Goal: Task Accomplishment & Management: Manage account settings

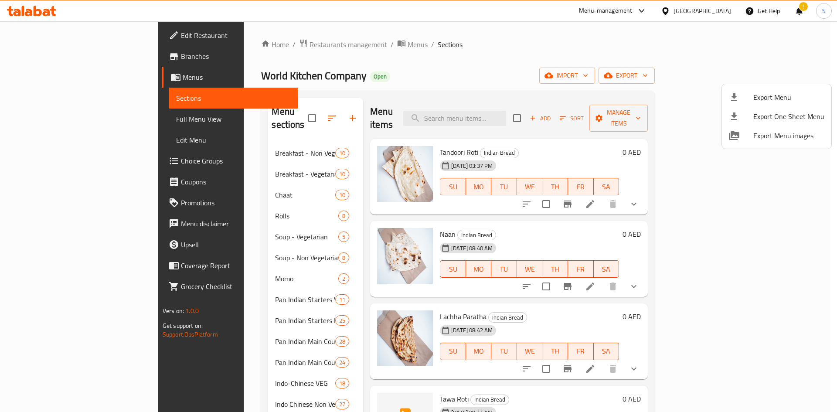
click at [707, 15] on div at bounding box center [418, 206] width 837 height 412
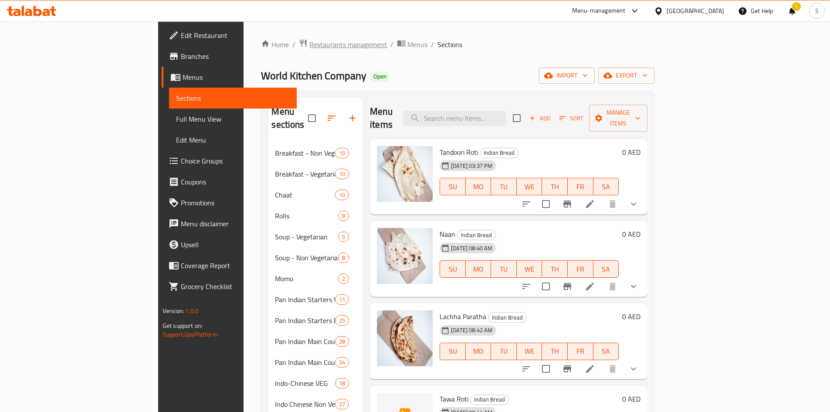
click at [310, 50] on span "Restaurants management" at bounding box center [349, 44] width 78 height 10
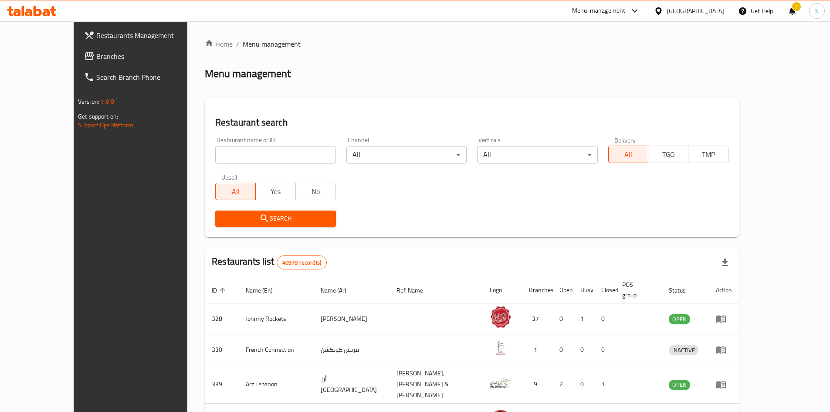
click at [239, 149] on input "search" at bounding box center [275, 154] width 120 height 17
paste input "19121"
type input "19121"
click at [239, 219] on span "Search" at bounding box center [275, 218] width 106 height 11
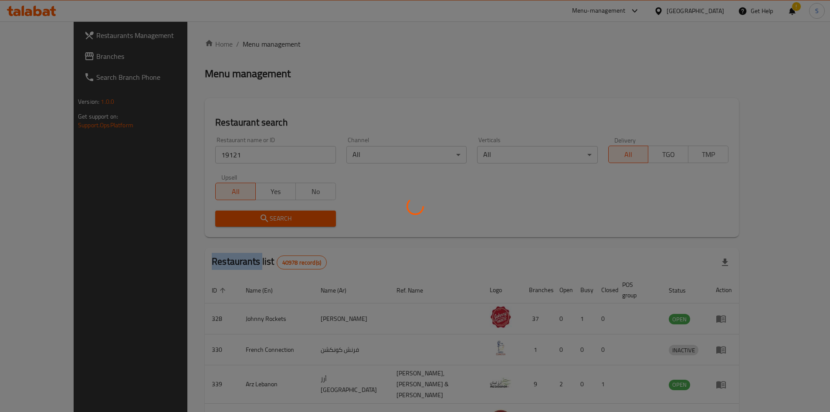
click at [239, 219] on div at bounding box center [415, 206] width 830 height 412
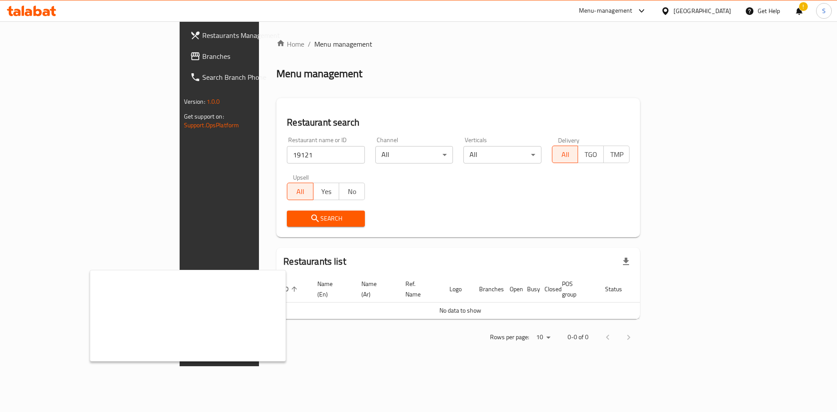
drag, startPoint x: 364, startPoint y: 350, endPoint x: 323, endPoint y: 312, distance: 56.4
click at [361, 347] on div "Home / Menu management Menu management Restaurant search Restaurant name or ID …" at bounding box center [458, 193] width 398 height 345
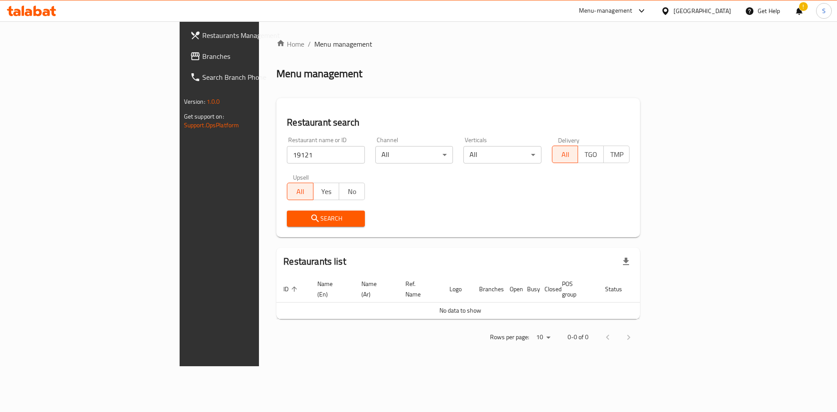
click at [294, 217] on span "Search" at bounding box center [326, 218] width 64 height 11
drag, startPoint x: 174, startPoint y: 156, endPoint x: 146, endPoint y: 155, distance: 27.5
click at [259, 155] on div "Home / Menu management Menu management Restaurant search Restaurant name or ID …" at bounding box center [458, 193] width 398 height 345
click at [294, 221] on span "Search" at bounding box center [326, 218] width 64 height 11
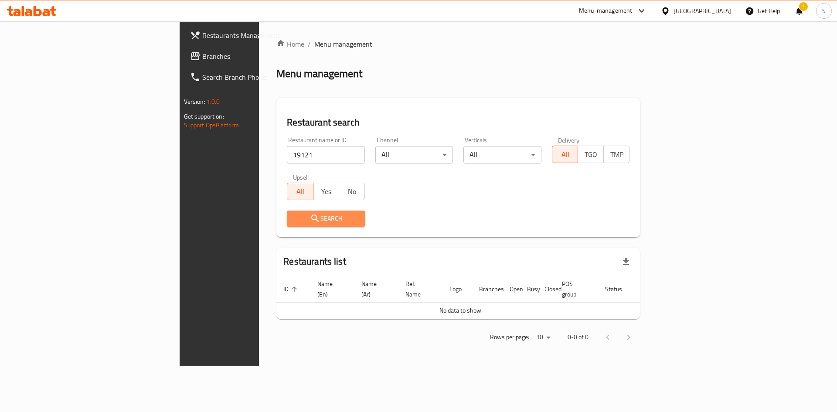
click at [294, 221] on span "Search" at bounding box center [326, 218] width 64 height 11
click at [202, 61] on span "Branches" at bounding box center [257, 56] width 110 height 10
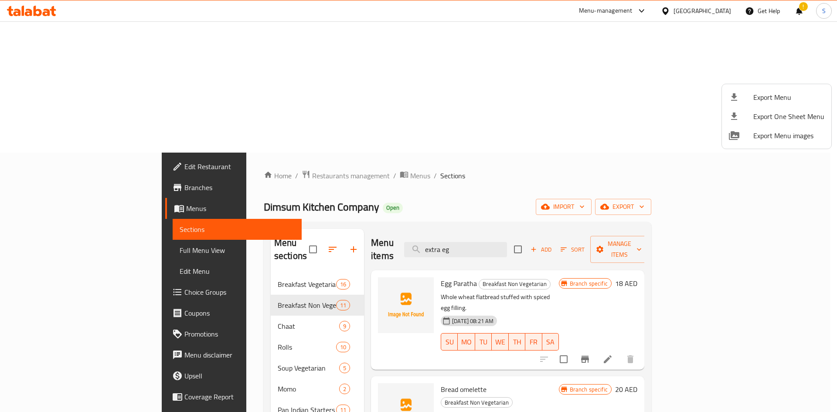
click at [258, 42] on div at bounding box center [418, 206] width 837 height 412
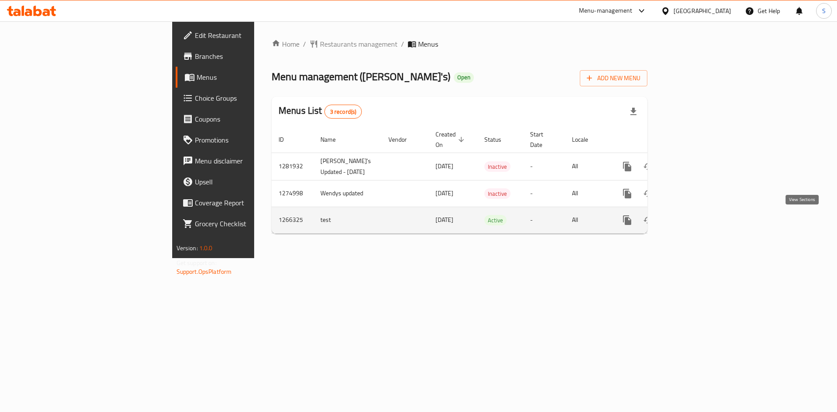
click at [695, 224] on icon "enhanced table" at bounding box center [690, 220] width 10 height 10
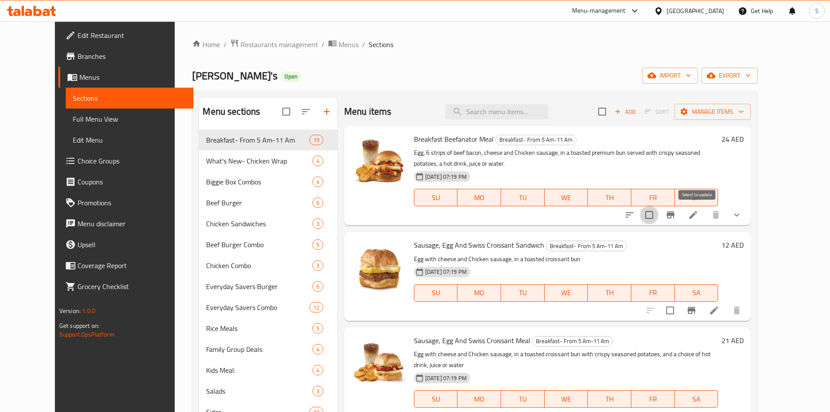
click at [659, 214] on input "checkbox" at bounding box center [649, 215] width 18 height 18
checkbox input "true"
click at [746, 115] on icon "button" at bounding box center [741, 111] width 9 height 9
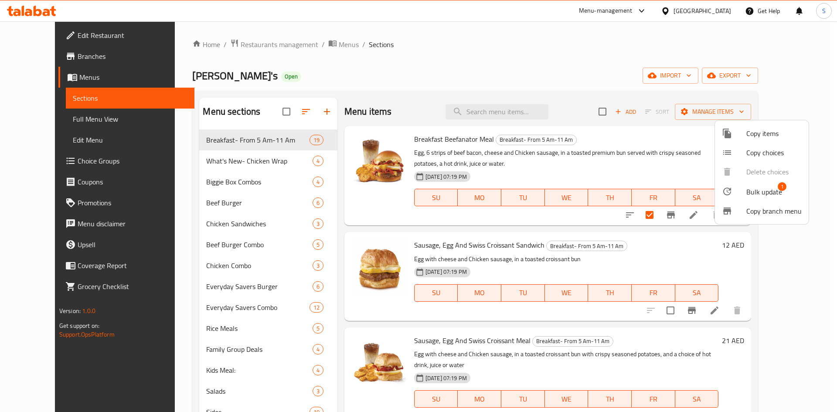
click at [770, 192] on span "Bulk update" at bounding box center [764, 192] width 36 height 10
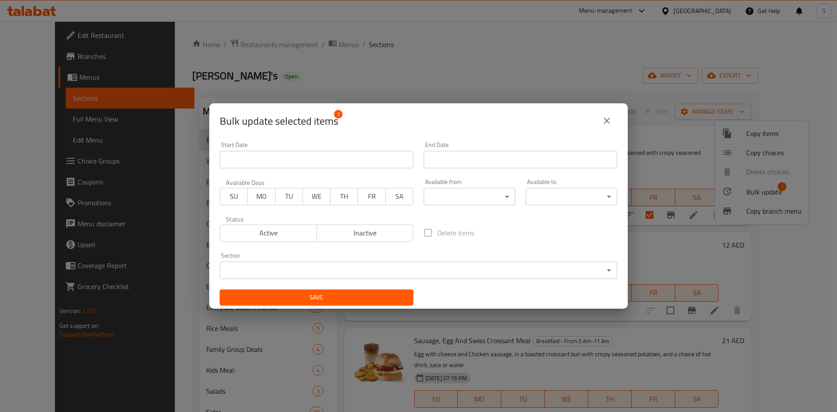
click at [609, 126] on button "close" at bounding box center [606, 120] width 21 height 21
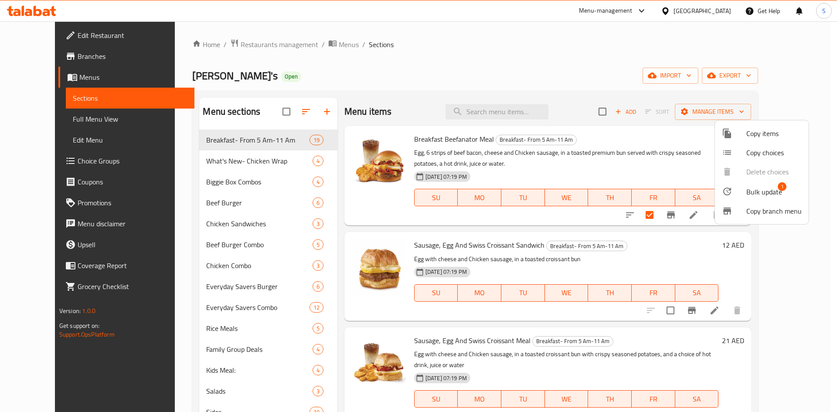
click at [56, 57] on div at bounding box center [418, 206] width 837 height 412
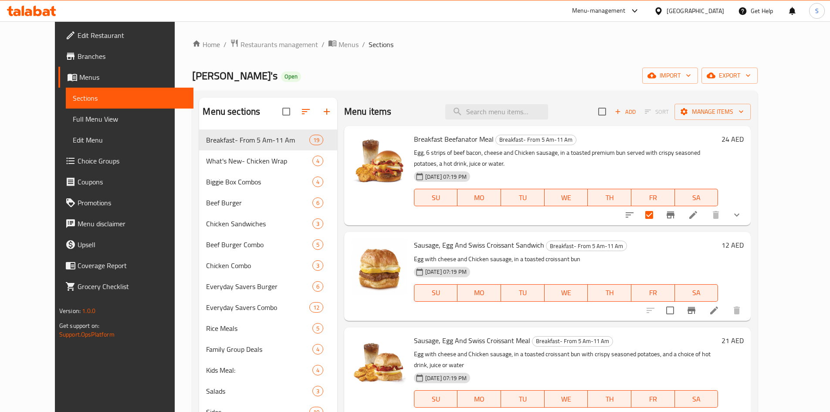
click at [97, 61] on span "Branches" at bounding box center [132, 56] width 109 height 10
